Goal: Find contact information: Find contact information

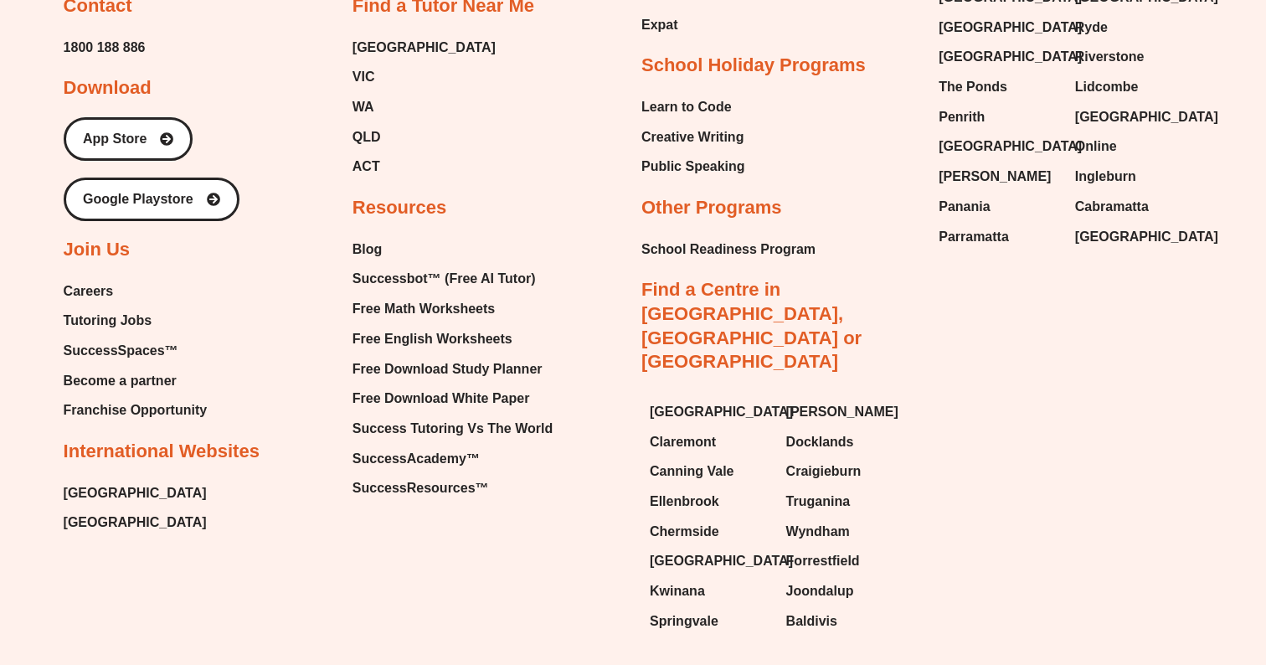
scroll to position [9062, 0]
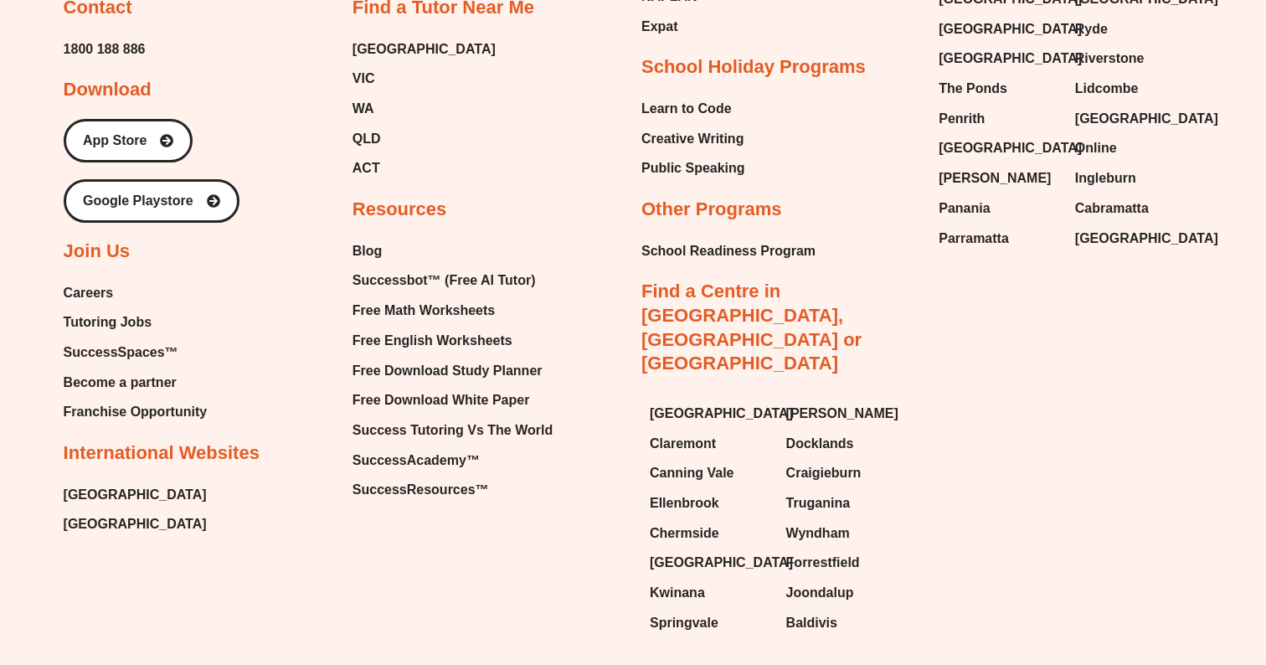
click at [104, 310] on span "Tutoring Jobs" at bounding box center [108, 322] width 88 height 25
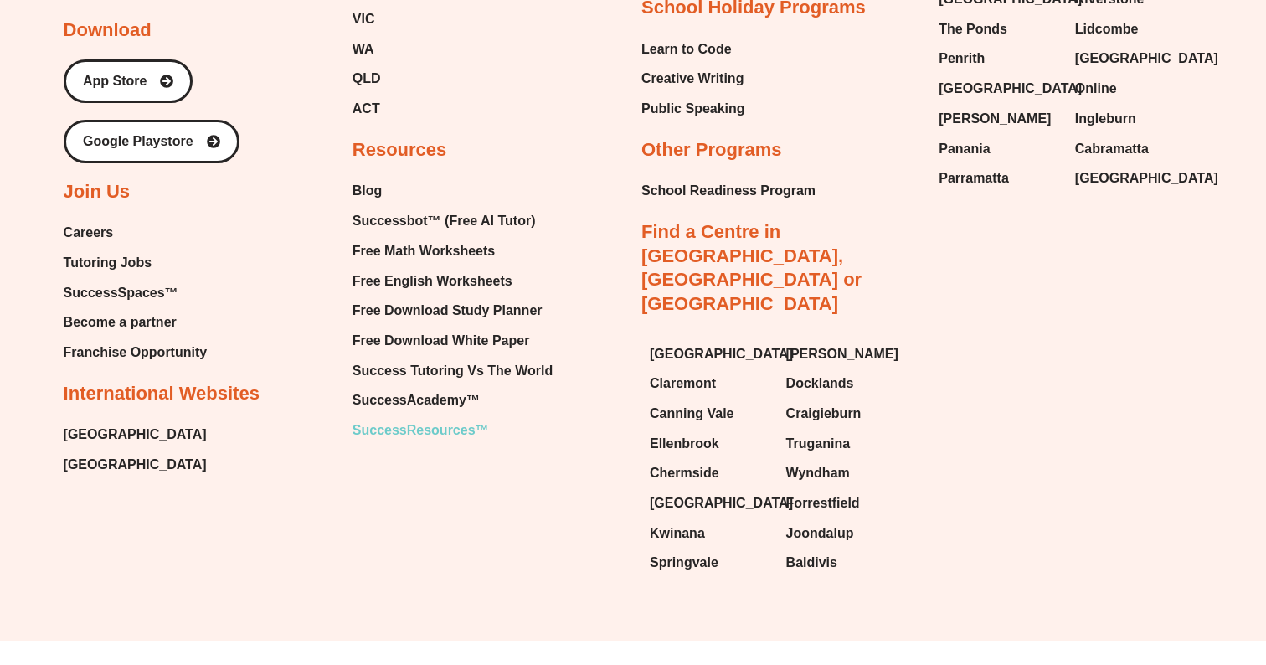
scroll to position [3497, 0]
click at [94, 224] on span "Careers" at bounding box center [89, 233] width 50 height 25
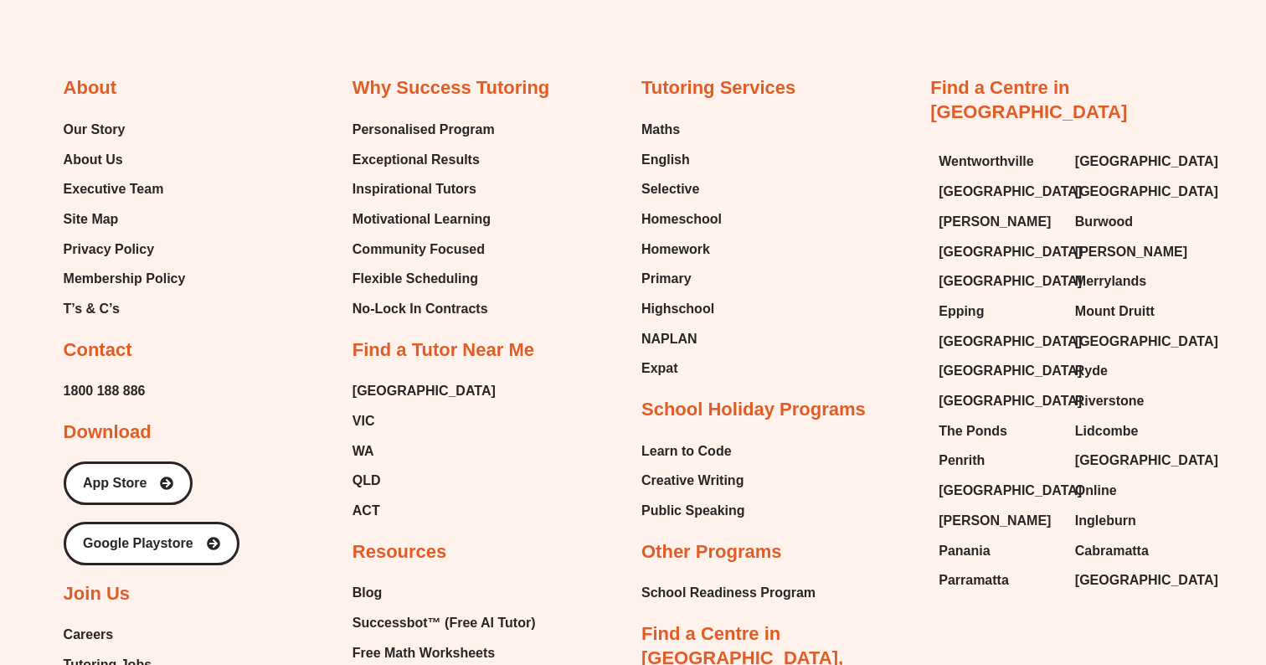
scroll to position [3095, 0]
click at [683, 182] on span "Selective" at bounding box center [670, 190] width 58 height 25
click at [667, 330] on span "NAPLAN" at bounding box center [669, 339] width 56 height 25
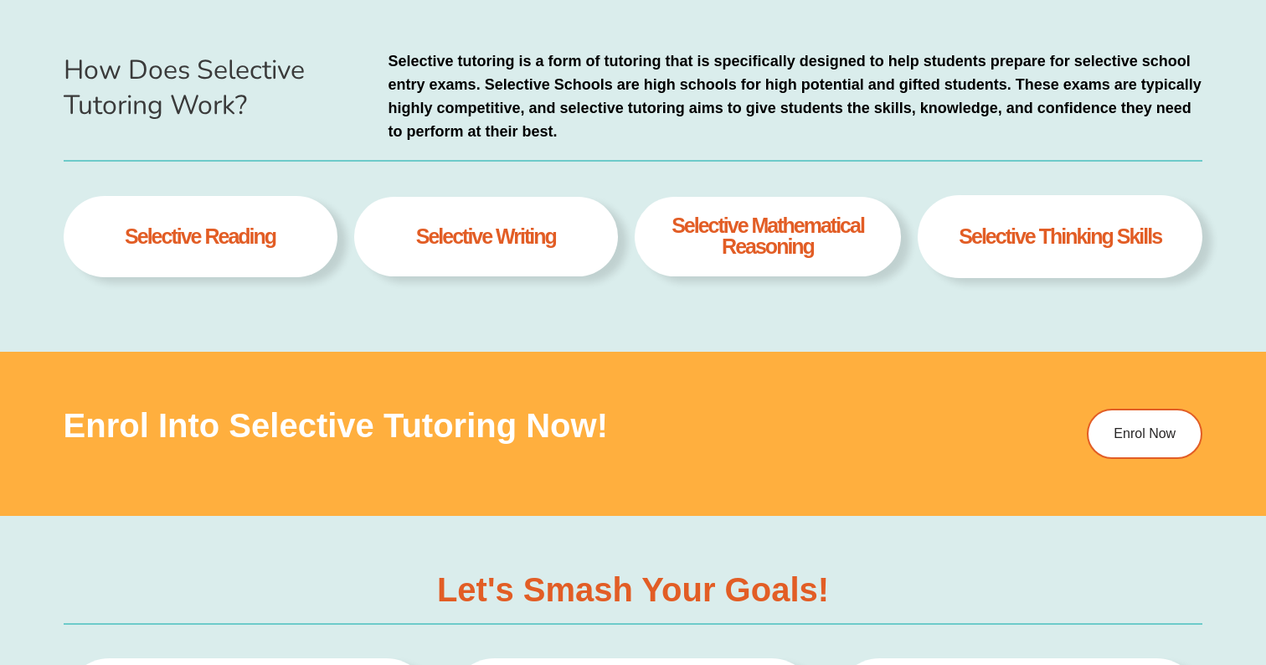
scroll to position [841, 0]
click at [801, 242] on h4 "selective Mathematical Reasoning" at bounding box center [767, 236] width 229 height 42
click at [693, 337] on div "How Does Selective Tutoring Work? Selective tutoring is a form of tutoring that…" at bounding box center [634, 171] width 1140 height 359
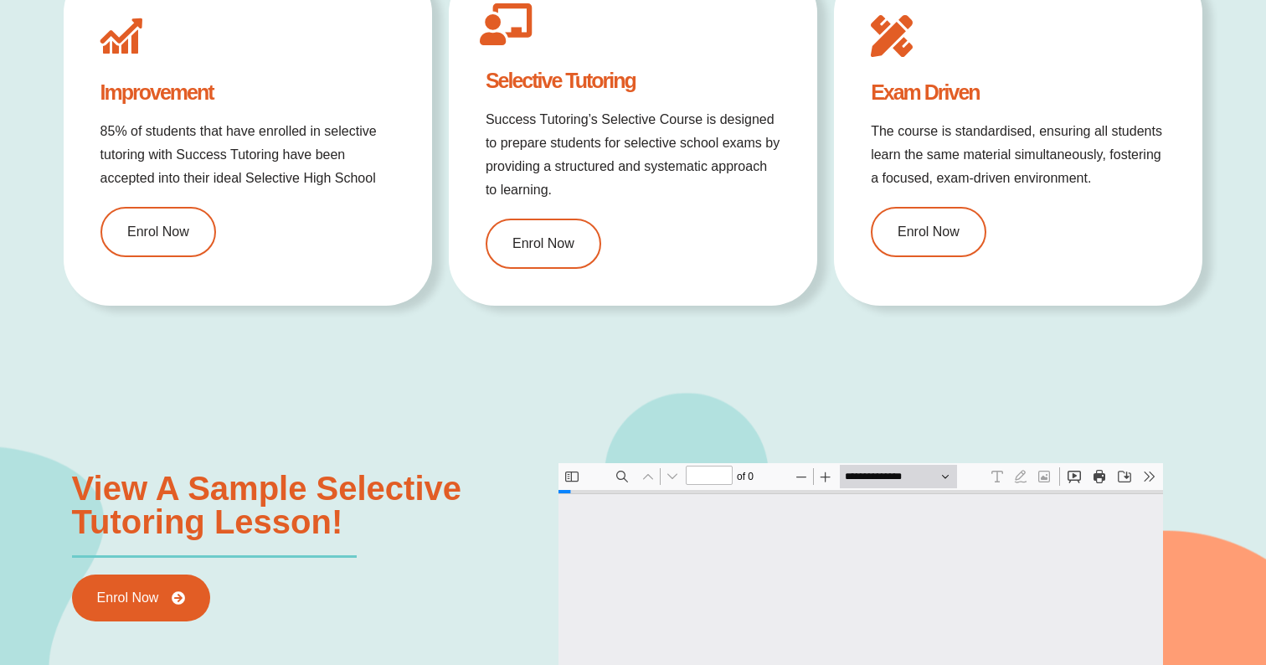
scroll to position [0, 0]
type input "*"
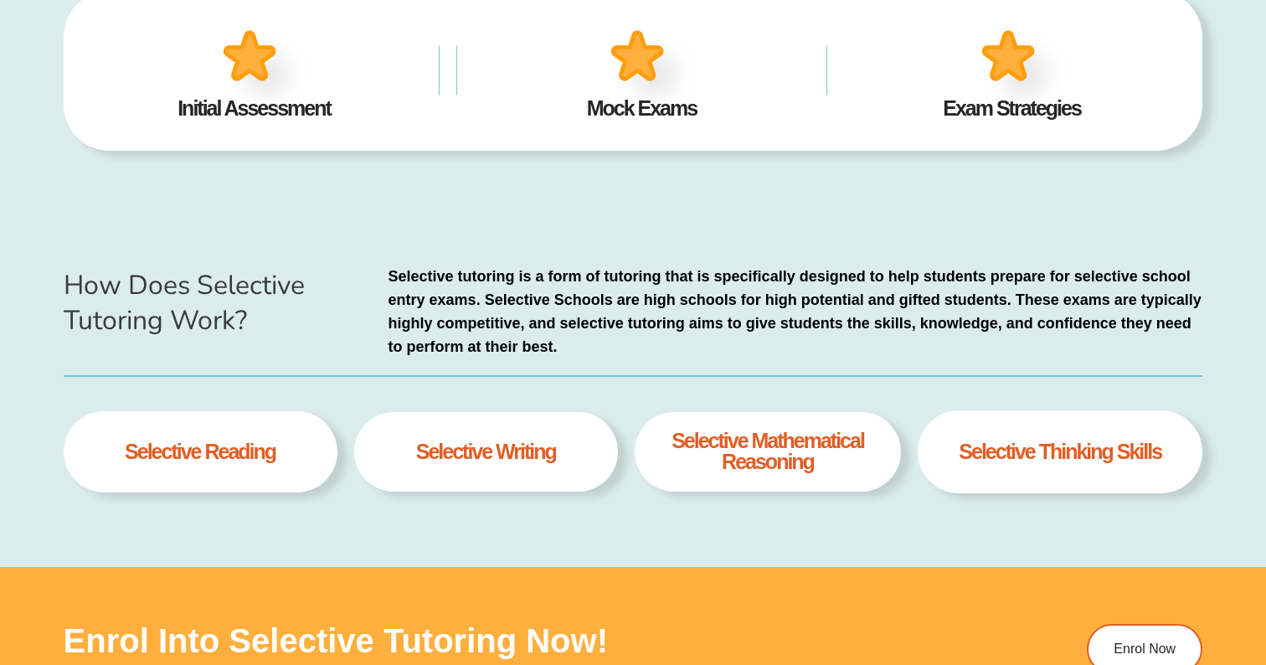
scroll to position [39, 0]
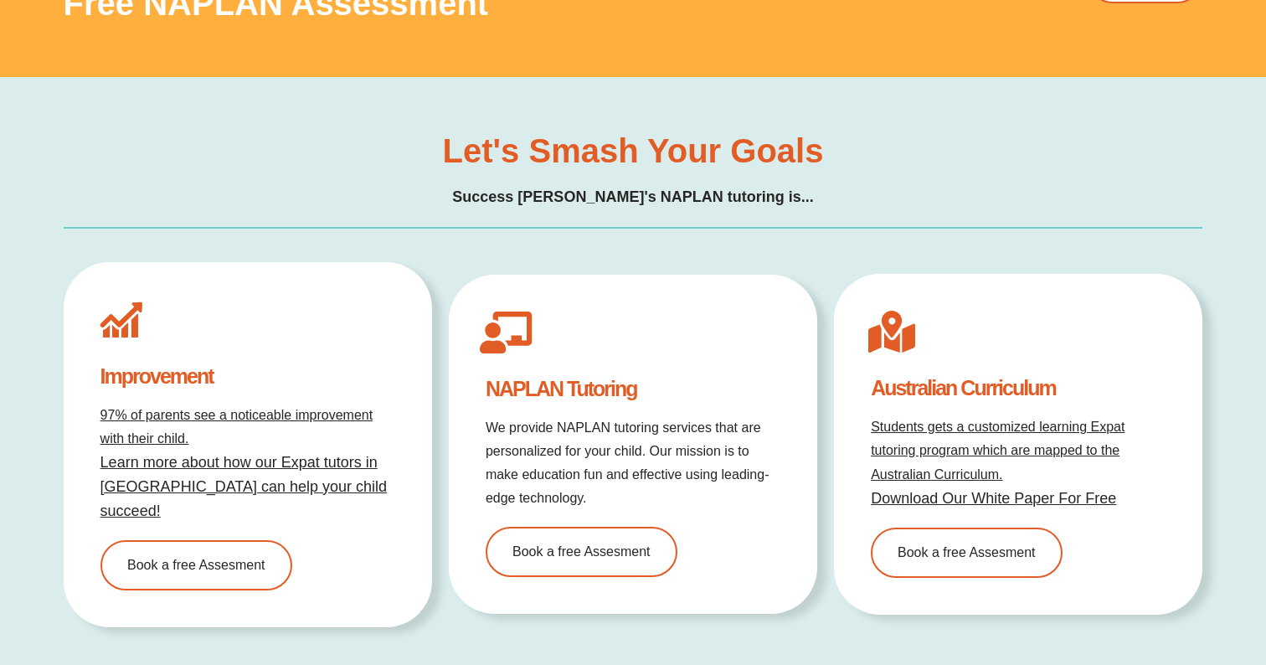
scroll to position [4904, 0]
click at [991, 489] on link "Download Our White Paper For Free" at bounding box center [993, 497] width 245 height 17
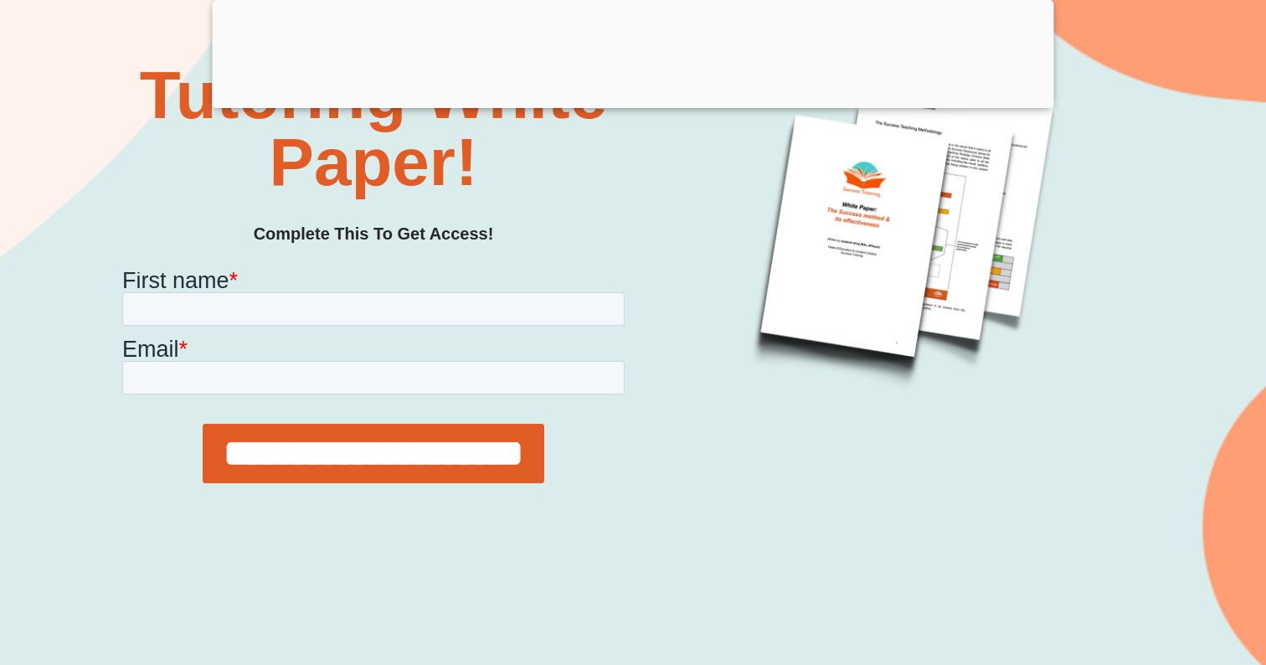
scroll to position [405, 0]
type input "***"
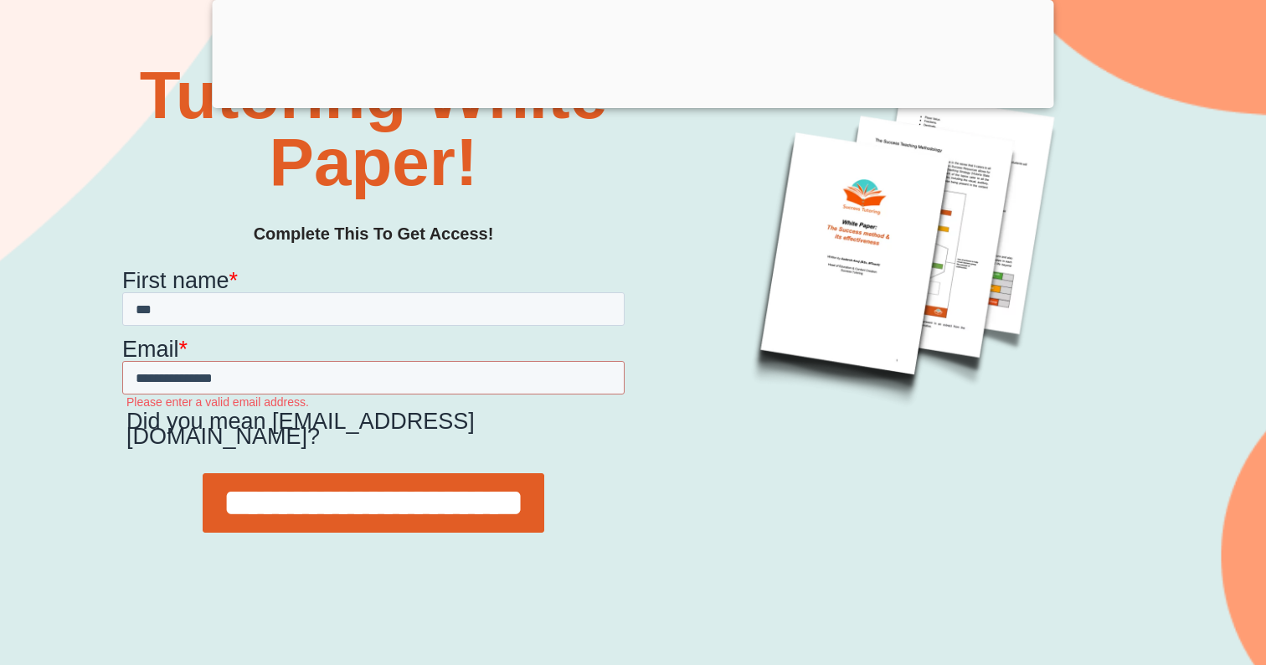
click at [426, 458] on div "**********" at bounding box center [372, 502] width 502 height 88
click at [312, 477] on input "**********" at bounding box center [373, 501] width 342 height 59
click at [157, 380] on input "**********" at bounding box center [372, 376] width 502 height 33
click at [701, 439] on img at bounding box center [902, 234] width 439 height 439
click at [202, 373] on input "**********" at bounding box center [372, 376] width 502 height 33
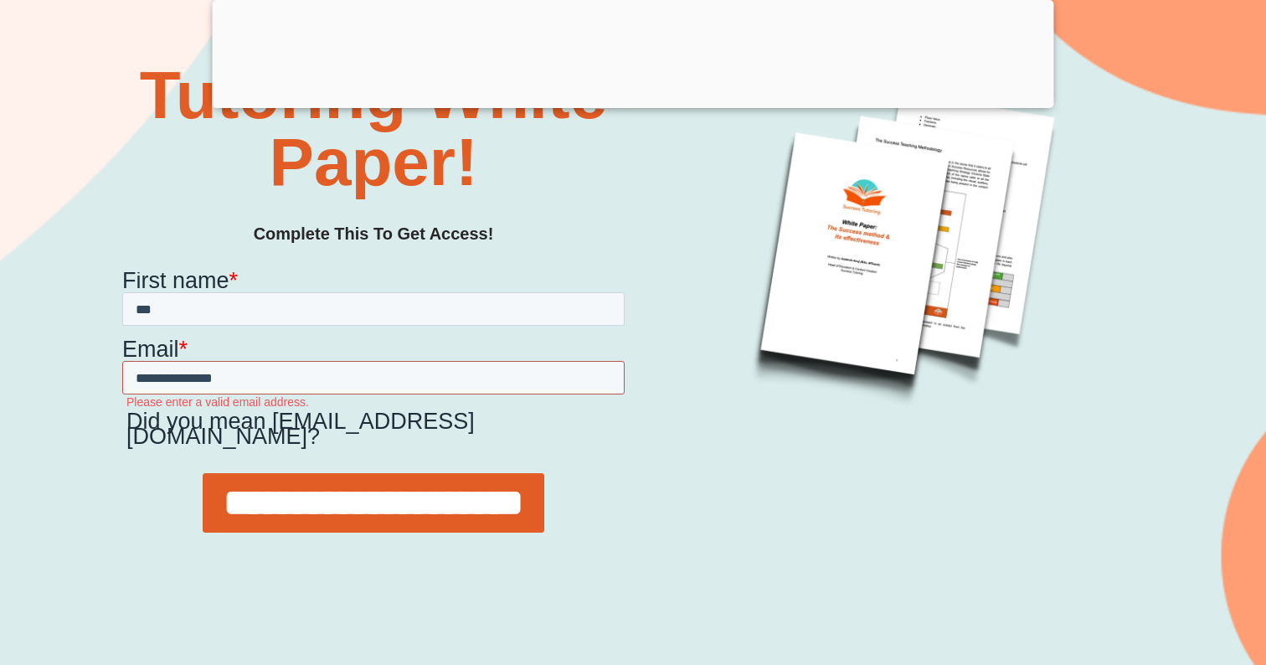
click at [202, 373] on input "**********" at bounding box center [372, 376] width 502 height 33
click at [283, 382] on input "**********" at bounding box center [372, 376] width 502 height 33
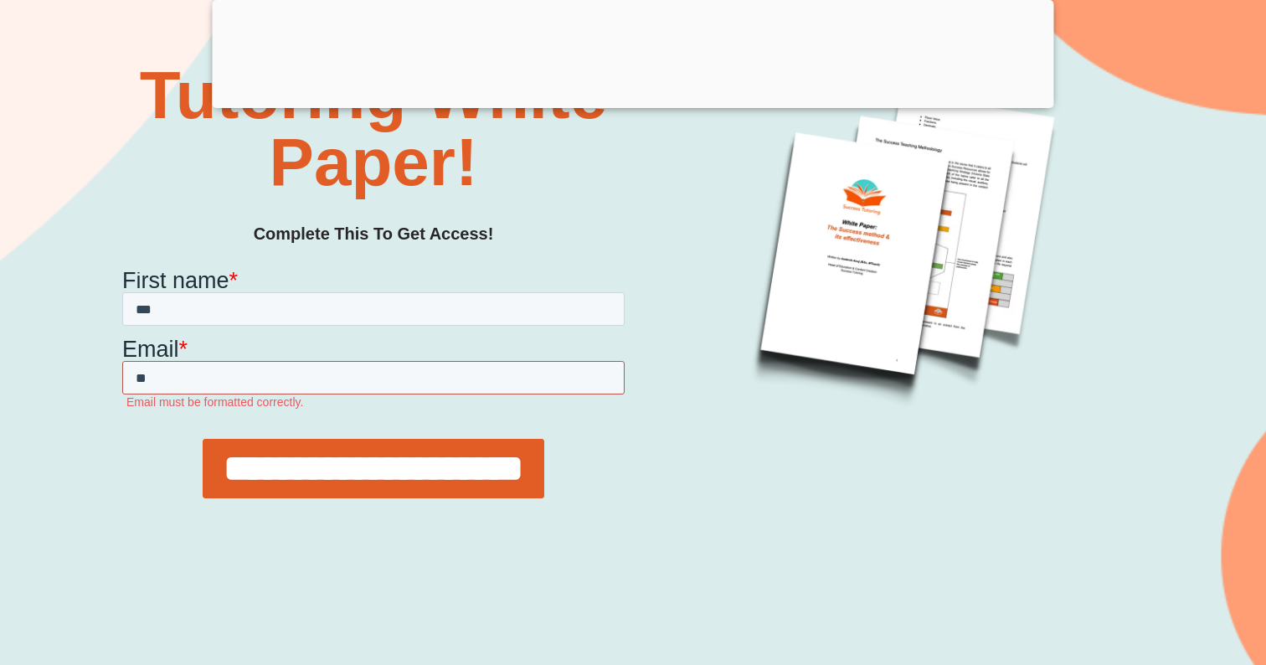
type input "*"
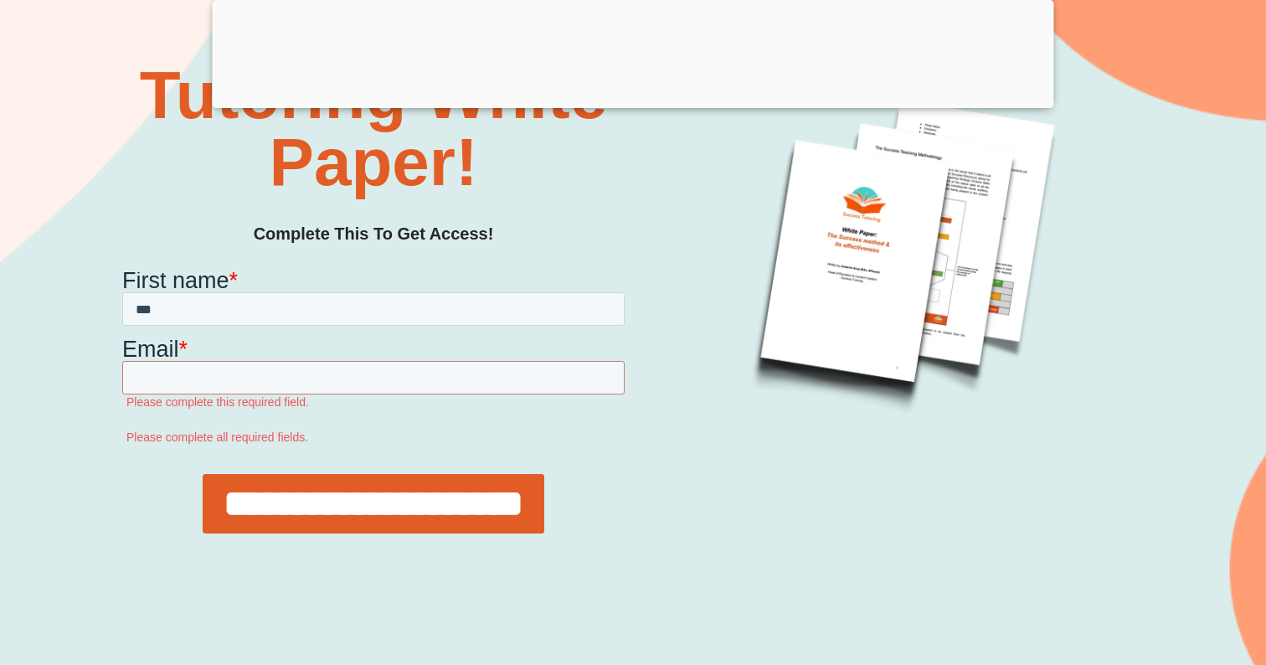
click at [856, 316] on img at bounding box center [902, 242] width 439 height 439
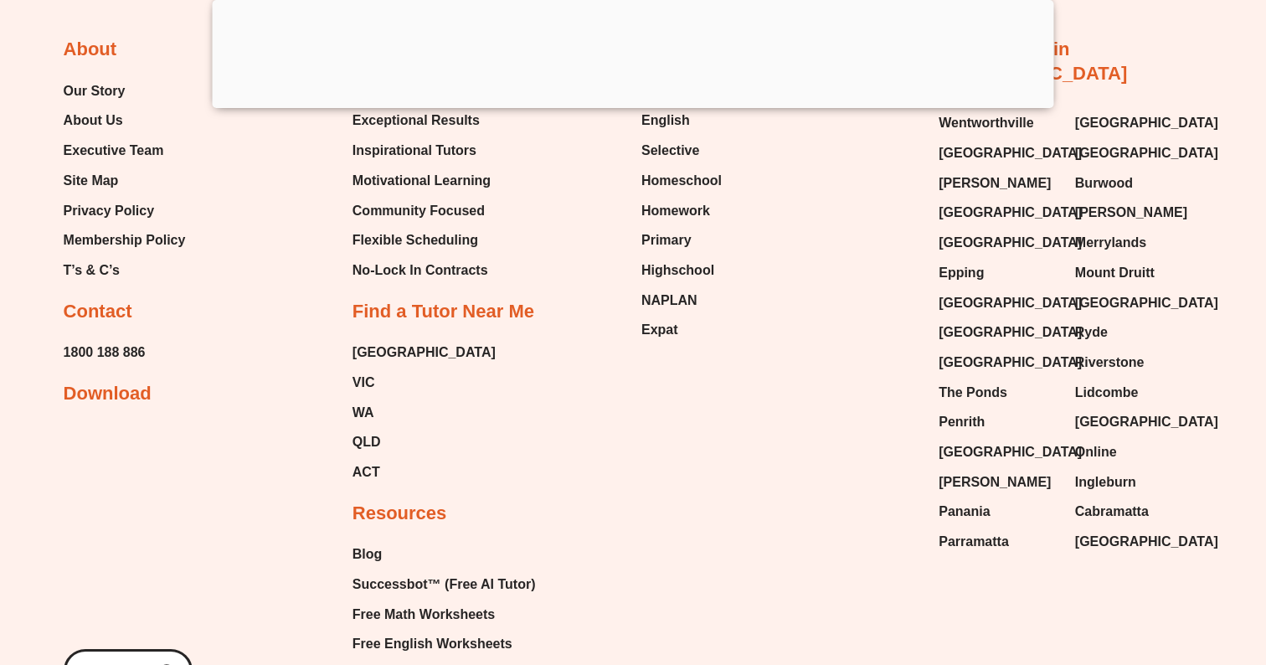
scroll to position [2044, 0]
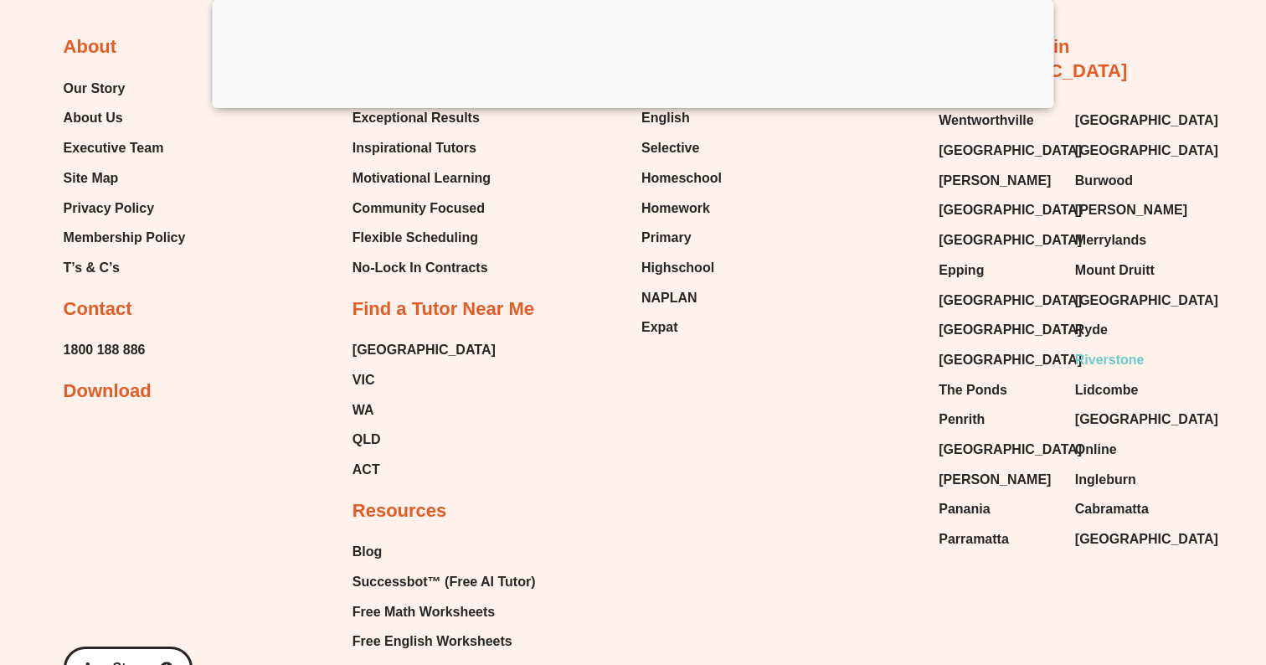
click at [1132, 348] on span "Riverstone" at bounding box center [1110, 360] width 70 height 25
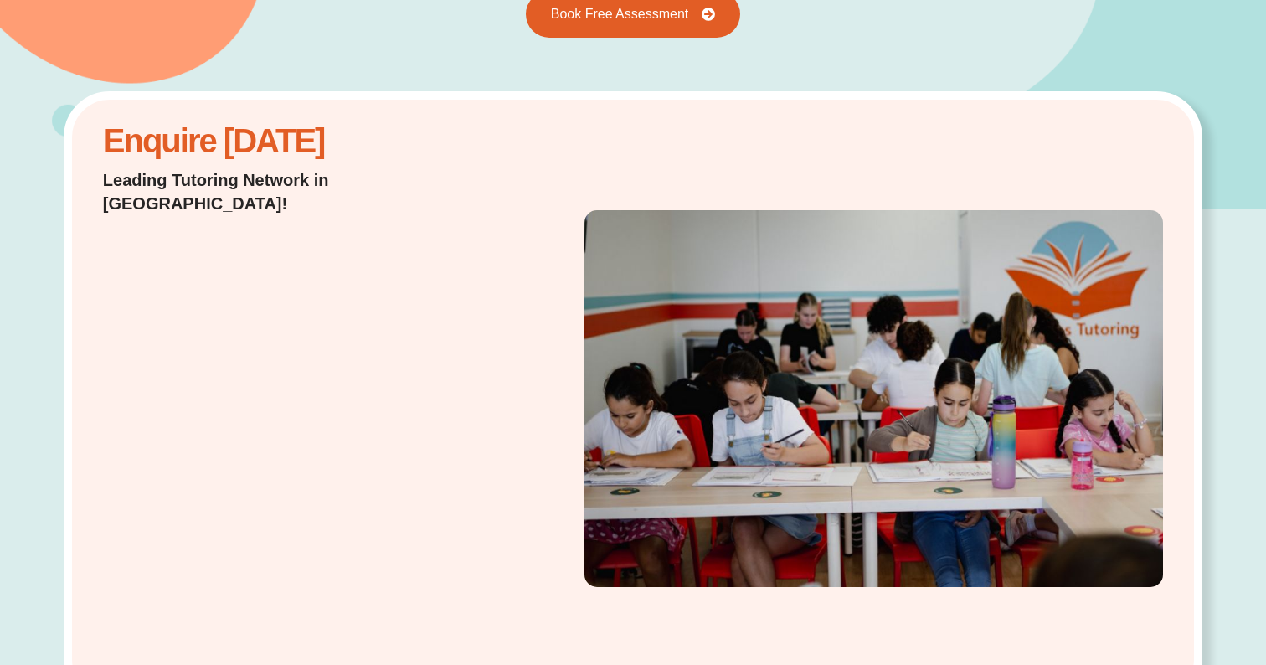
scroll to position [300, 0]
click at [326, 187] on p "Leading Tutoring Network in [GEOGRAPHIC_DATA]!" at bounding box center [293, 192] width 381 height 47
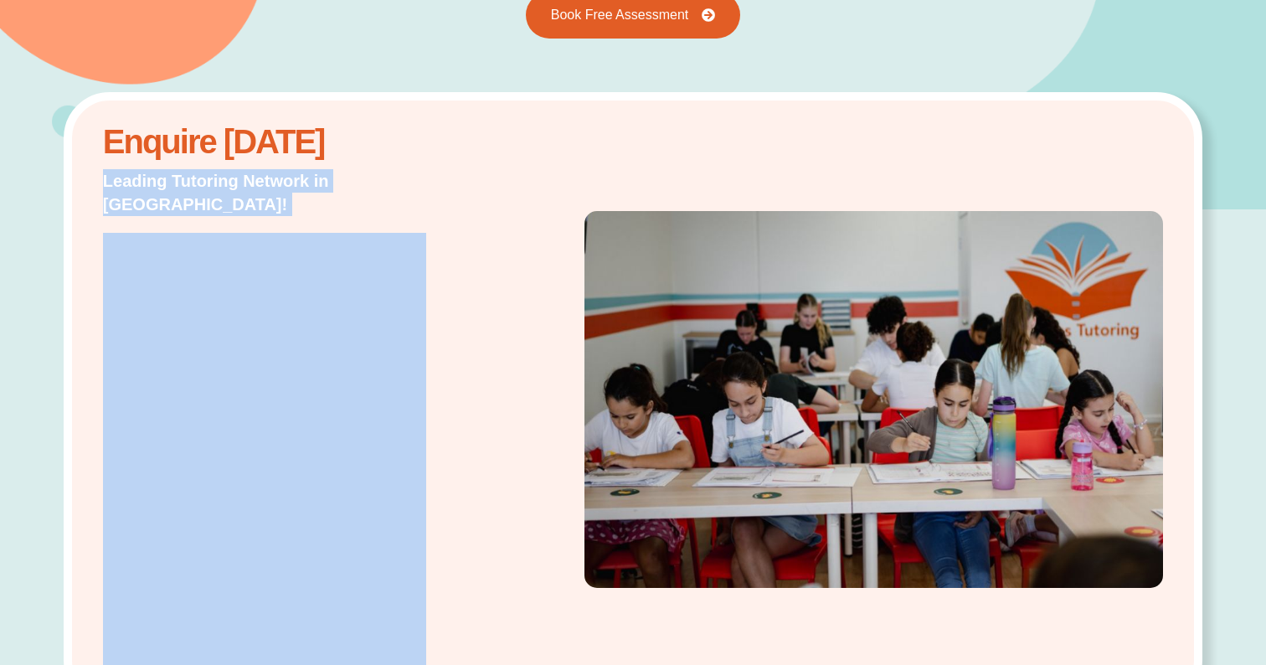
click at [452, 224] on div "Enquire [DATE] Leading Tutoring Network in [GEOGRAPHIC_DATA]!" at bounding box center [294, 399] width 398 height 552
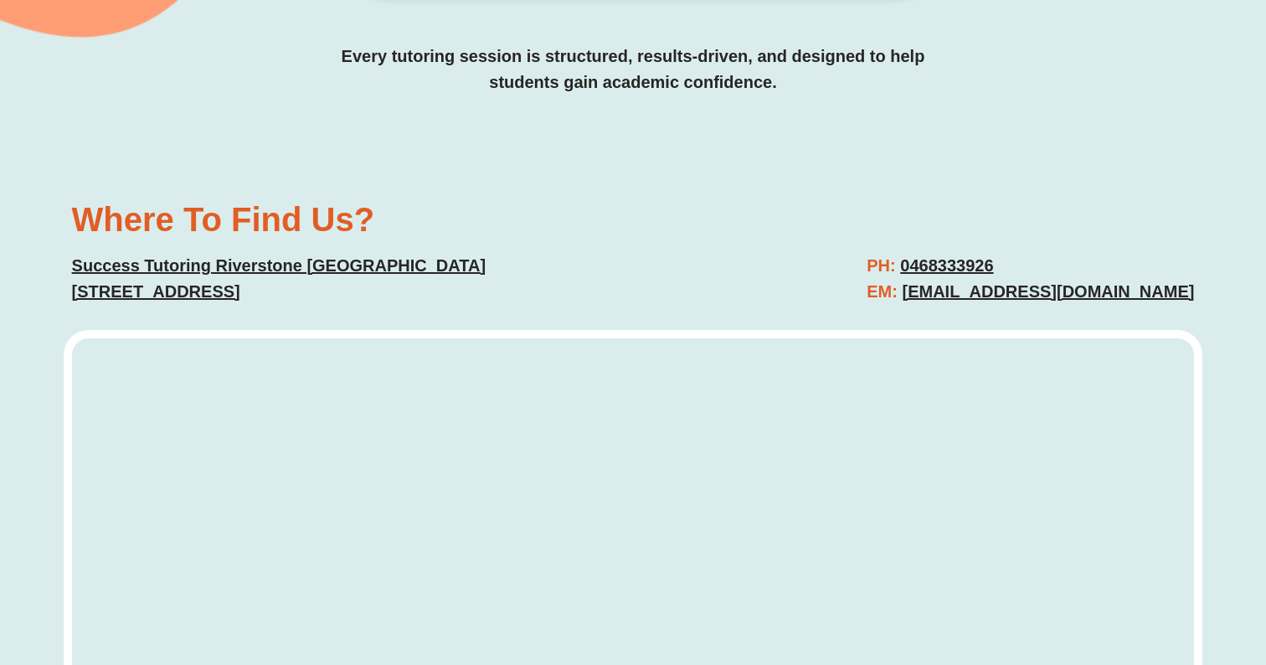
scroll to position [5337, 0]
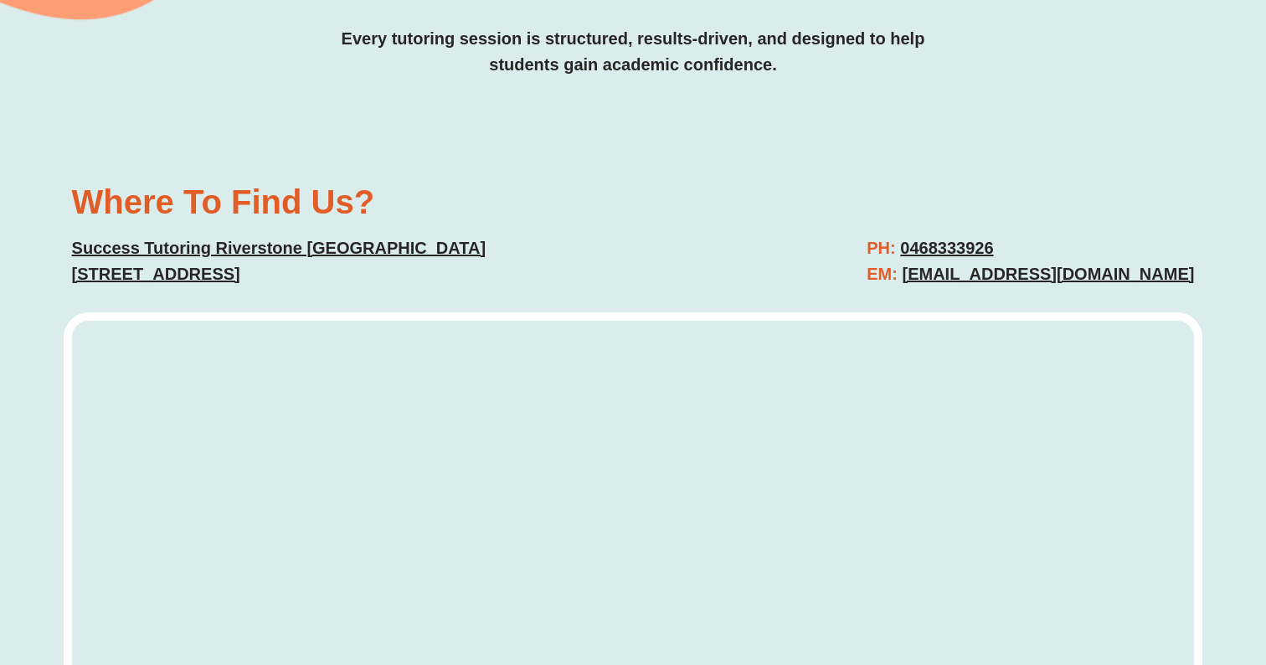
drag, startPoint x: 1202, startPoint y: 217, endPoint x: 907, endPoint y: 219, distance: 294.8
click at [907, 227] on div "PH: 0468333926 EM: [EMAIL_ADDRESS][DOMAIN_NAME]" at bounding box center [921, 261] width 561 height 69
copy h2 "[EMAIL_ADDRESS][DOMAIN_NAME]"
click at [699, 177] on div "Where To Find Us? Success [GEOGRAPHIC_DATA] [STREET_ADDRESS] PH: 0468333926 EM:…" at bounding box center [634, 236] width 1140 height 119
